Goal: Task Accomplishment & Management: Complete application form

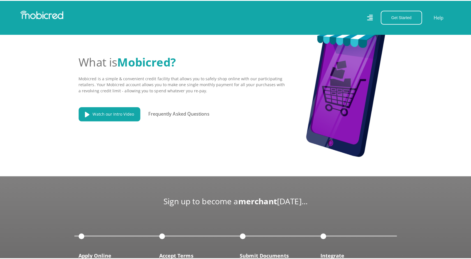
scroll to position [0, 213]
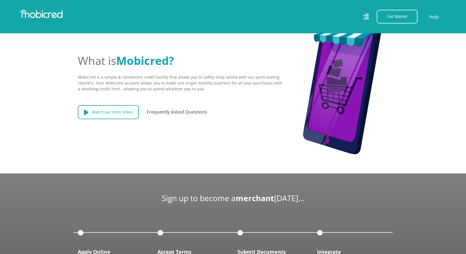
click at [110, 117] on link "Watch our Intro Video" at bounding box center [108, 112] width 61 height 14
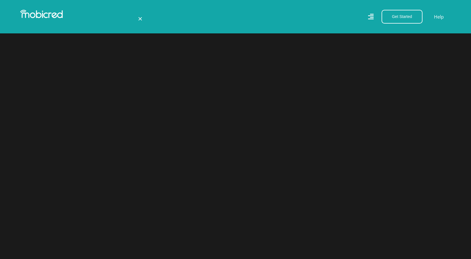
click at [141, 17] on span "×" at bounding box center [140, 18] width 4 height 11
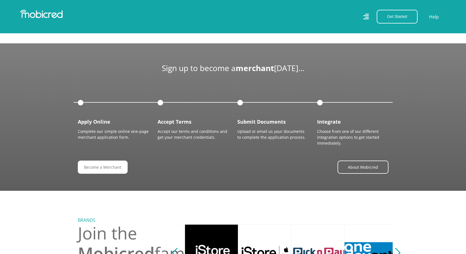
scroll to position [0, 426]
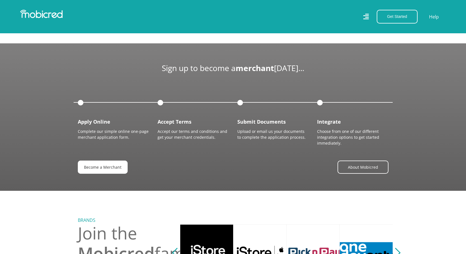
click at [118, 171] on link "Become a Merchant" at bounding box center [103, 167] width 50 height 13
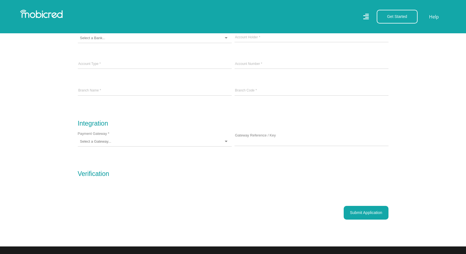
scroll to position [490, 0]
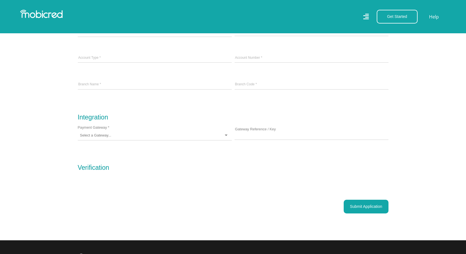
click at [224, 140] on div at bounding box center [155, 136] width 154 height 10
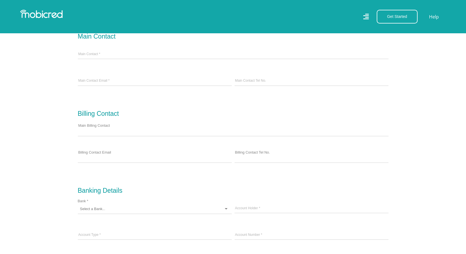
scroll to position [311, 0]
